Goal: Task Accomplishment & Management: Manage account settings

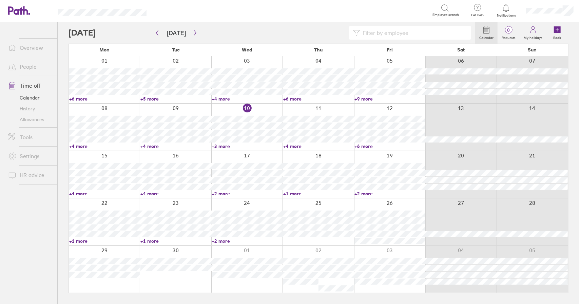
click at [82, 192] on link "+4 more" at bounding box center [104, 194] width 71 height 6
click at [80, 192] on link "+4 more" at bounding box center [104, 194] width 71 height 6
click at [80, 193] on link "+4 more" at bounding box center [104, 194] width 71 height 6
click at [82, 241] on link "+1 more" at bounding box center [104, 241] width 71 height 6
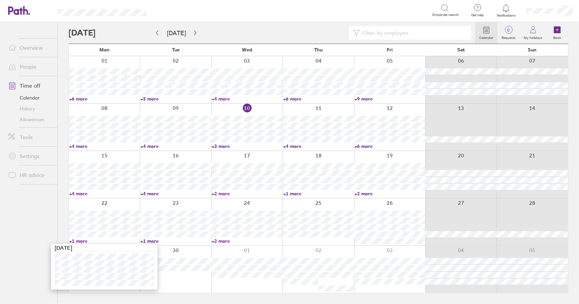
click at [78, 192] on link "+4 more" at bounding box center [104, 194] width 71 height 6
click at [220, 240] on link "+2 more" at bounding box center [247, 241] width 71 height 6
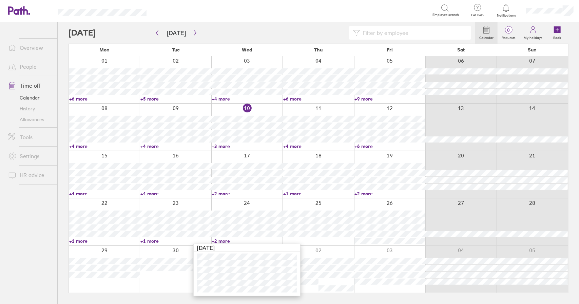
click at [220, 240] on link "+2 more" at bounding box center [247, 241] width 71 height 6
click at [61, 166] on div "Calendar 0 Requests My holidays Book [DATE] [DATE] Mon Tue Wed Thu Fri Sat Sun …" at bounding box center [318, 163] width 521 height 282
click at [80, 194] on link "+4 more" at bounding box center [104, 194] width 71 height 6
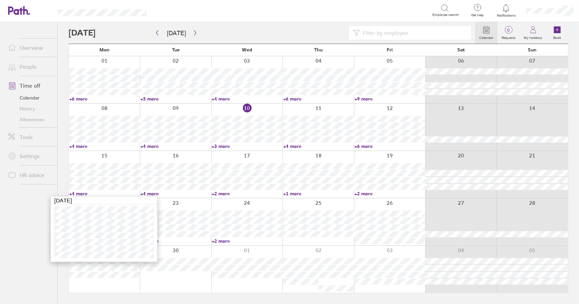
click at [80, 194] on link "+4 more" at bounding box center [104, 194] width 71 height 6
click at [146, 194] on link "+4 more" at bounding box center [175, 194] width 71 height 6
click at [152, 194] on link "+4 more" at bounding box center [175, 194] width 71 height 6
click at [215, 193] on link "+2 more" at bounding box center [247, 194] width 71 height 6
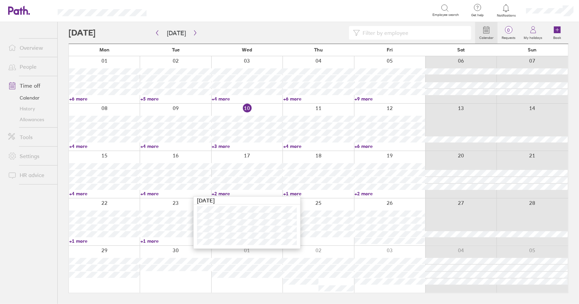
click at [224, 193] on link "+2 more" at bounding box center [247, 194] width 71 height 6
click at [292, 194] on link "+1 more" at bounding box center [318, 194] width 71 height 6
click at [366, 193] on link "+2 more" at bounding box center [389, 194] width 71 height 6
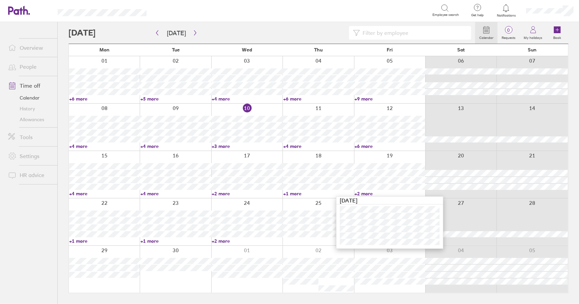
click at [366, 193] on link "+2 more" at bounding box center [389, 194] width 71 height 6
click at [36, 85] on link "Time off" at bounding box center [30, 86] width 55 height 14
